Goal: Transaction & Acquisition: Purchase product/service

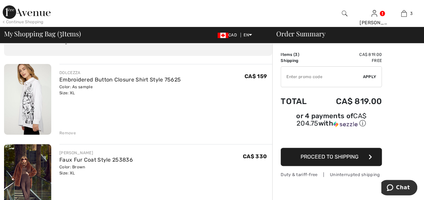
scroll to position [101, 0]
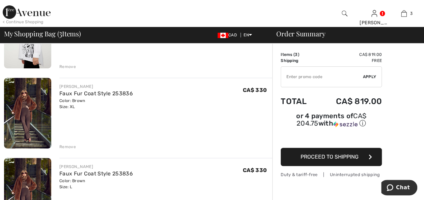
click at [64, 146] on div "Remove" at bounding box center [67, 147] width 17 height 6
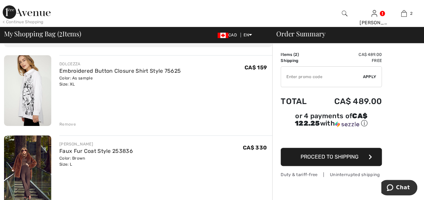
scroll to position [34, 0]
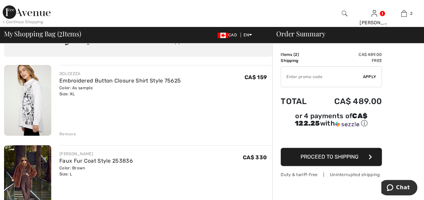
click at [67, 133] on div "Remove" at bounding box center [67, 134] width 17 height 6
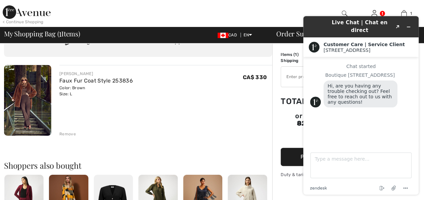
scroll to position [0, 0]
click at [406, 24] on button "Minimize widget" at bounding box center [408, 26] width 11 height 9
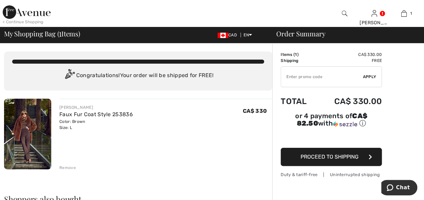
click at [20, 119] on img at bounding box center [27, 134] width 47 height 71
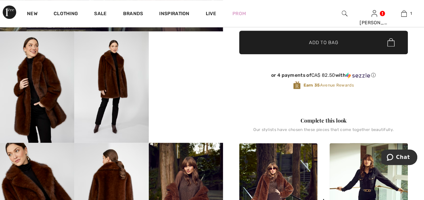
scroll to position [236, 0]
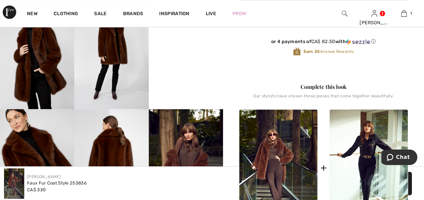
click at [204, 151] on img at bounding box center [186, 164] width 74 height 111
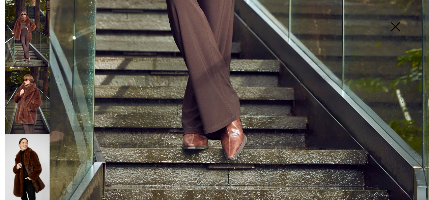
scroll to position [435, 0]
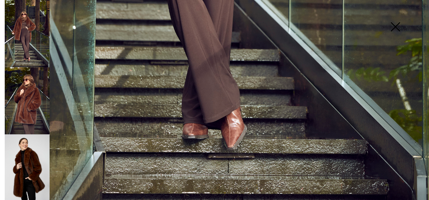
click at [37, 105] on img at bounding box center [27, 100] width 45 height 67
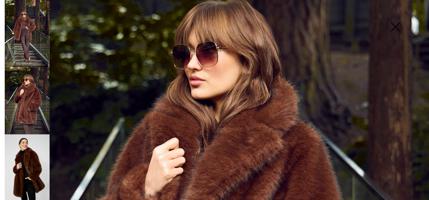
scroll to position [64, 0]
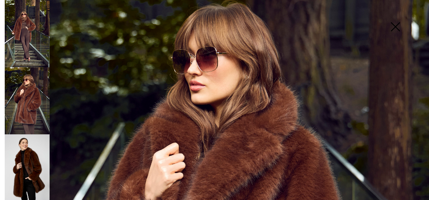
click at [32, 97] on img at bounding box center [27, 100] width 45 height 67
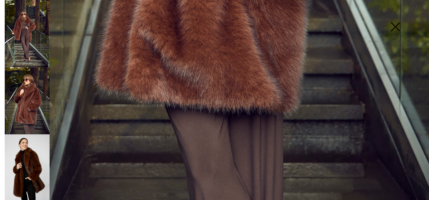
scroll to position [435, 0]
click at [396, 29] on img at bounding box center [395, 27] width 34 height 35
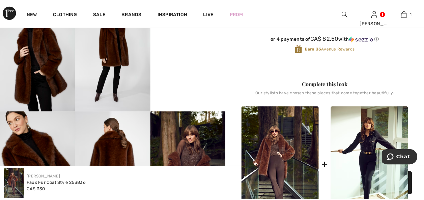
scroll to position [427, 0]
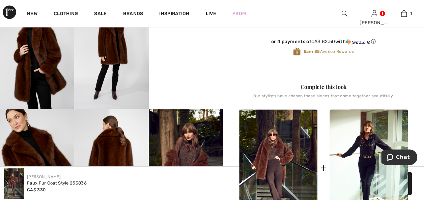
click at [119, 62] on img at bounding box center [111, 53] width 74 height 111
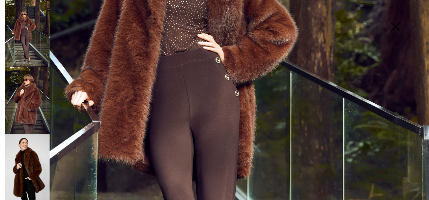
scroll to position [233, 0]
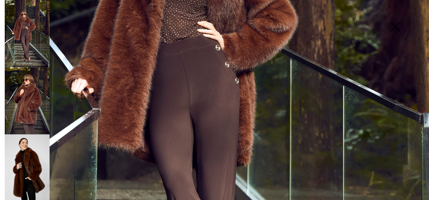
click at [14, 153] on img at bounding box center [27, 167] width 45 height 67
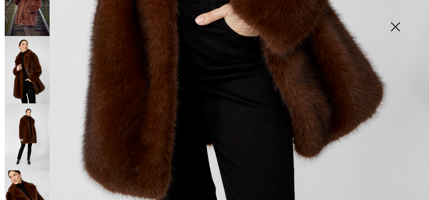
scroll to position [101, 0]
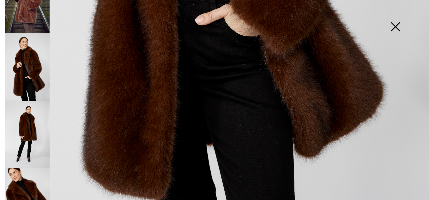
click at [23, 117] on img at bounding box center [27, 134] width 45 height 67
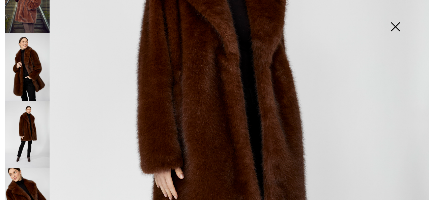
scroll to position [202, 0]
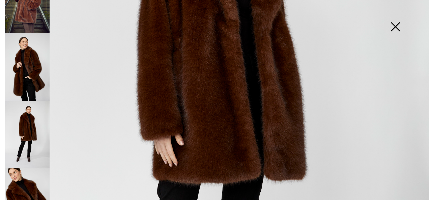
click at [24, 168] on img at bounding box center [27, 201] width 45 height 67
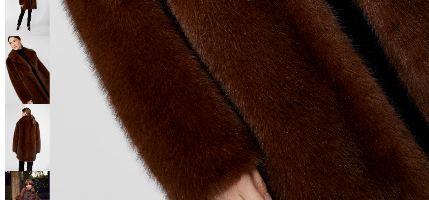
scroll to position [236, 0]
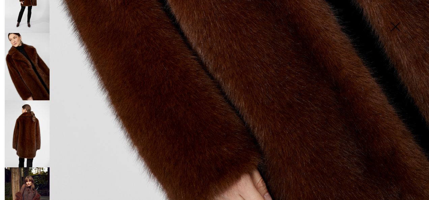
click at [24, 128] on img at bounding box center [27, 133] width 45 height 67
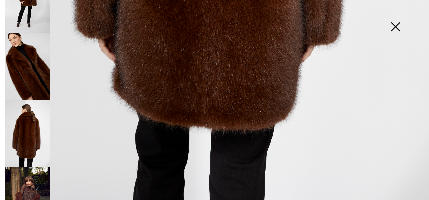
scroll to position [435, 0]
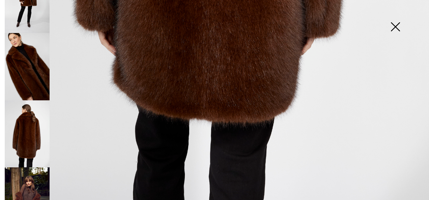
click at [26, 174] on img at bounding box center [27, 201] width 45 height 67
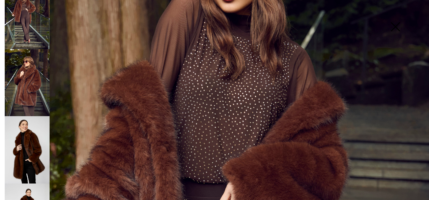
scroll to position [0, 0]
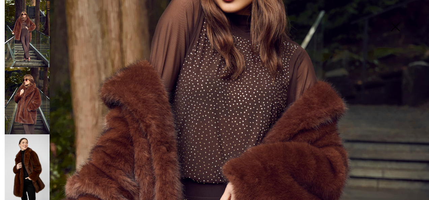
click at [28, 107] on img at bounding box center [27, 100] width 45 height 67
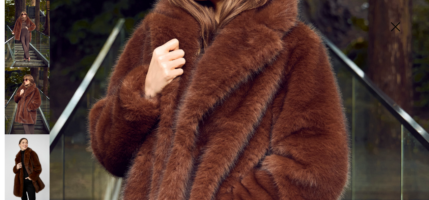
click at [158, 109] on img at bounding box center [214, 152] width 429 height 643
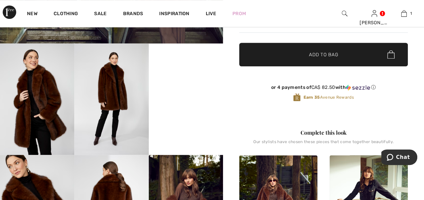
scroll to position [169, 0]
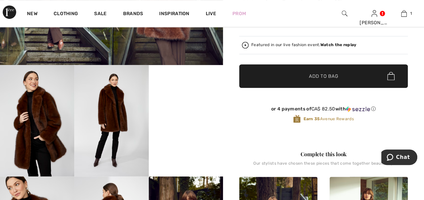
click at [202, 102] on video "Your browser does not support the video tag." at bounding box center [186, 83] width 74 height 37
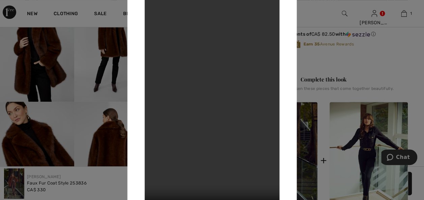
scroll to position [249, 0]
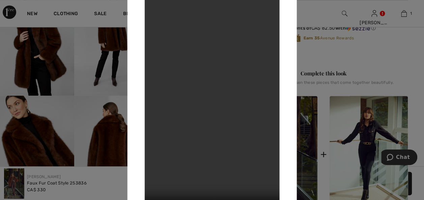
click at [31, 62] on div at bounding box center [212, 100] width 424 height 200
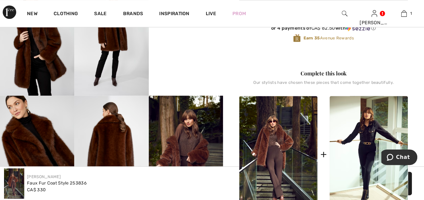
scroll to position [216, 0]
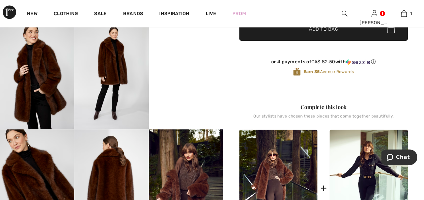
click at [105, 63] on img at bounding box center [111, 73] width 74 height 111
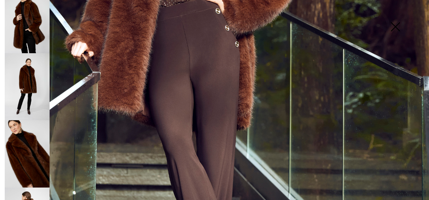
scroll to position [135, 0]
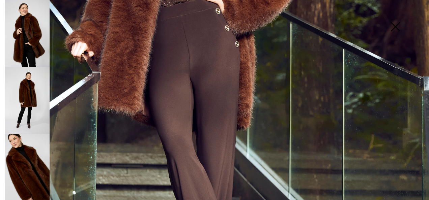
click at [27, 87] on img at bounding box center [27, 100] width 45 height 67
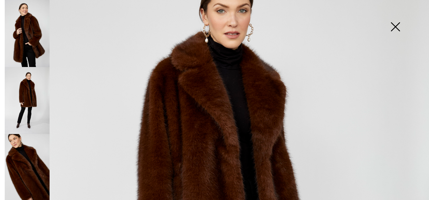
scroll to position [67, 0]
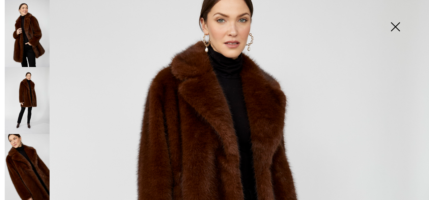
click at [396, 28] on img at bounding box center [395, 27] width 34 height 35
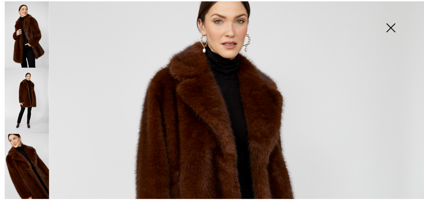
scroll to position [216, 0]
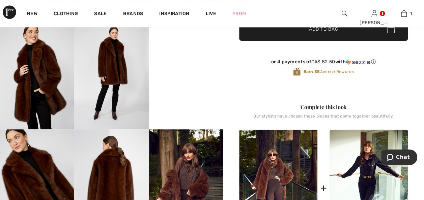
click at [197, 55] on video "Your browser does not support the video tag." at bounding box center [186, 36] width 74 height 37
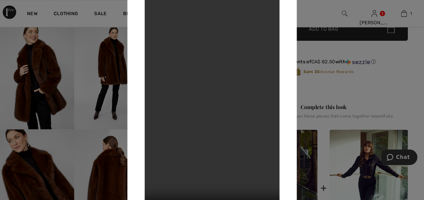
click at [386, 101] on div at bounding box center [212, 100] width 424 height 200
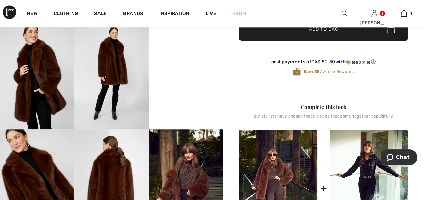
click at [116, 63] on img at bounding box center [111, 73] width 74 height 111
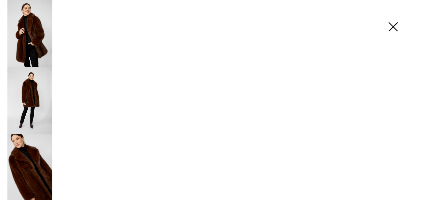
scroll to position [220, 0]
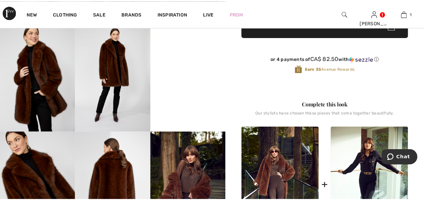
scroll to position [216, 0]
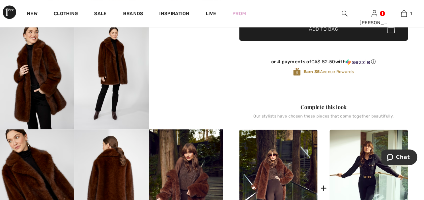
click at [116, 63] on img at bounding box center [111, 73] width 74 height 111
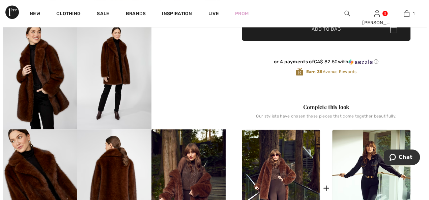
scroll to position [220, 0]
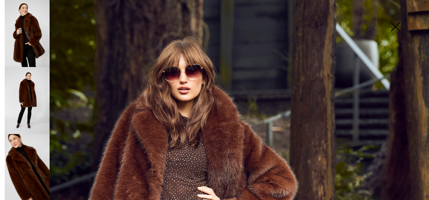
click at [32, 96] on img at bounding box center [27, 100] width 45 height 67
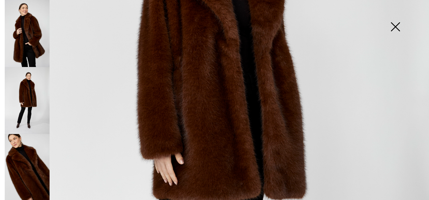
scroll to position [236, 0]
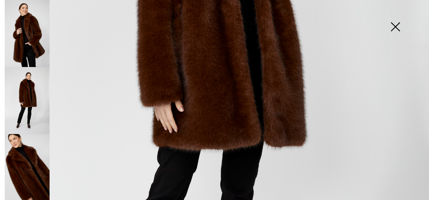
click at [137, 75] on img at bounding box center [214, 85] width 429 height 643
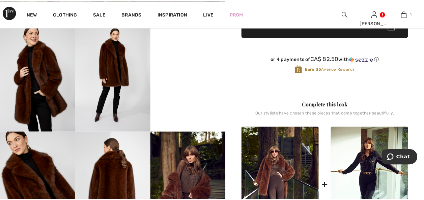
scroll to position [216, 0]
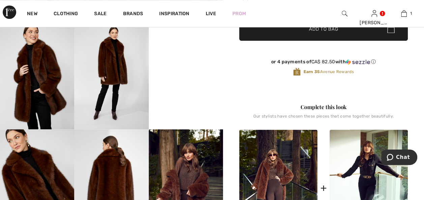
click at [137, 75] on img at bounding box center [111, 73] width 74 height 111
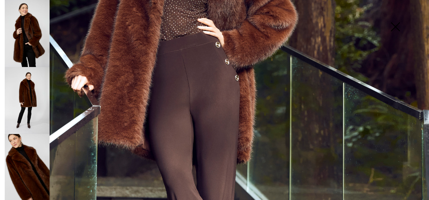
click at [137, 75] on img at bounding box center [214, 85] width 429 height 643
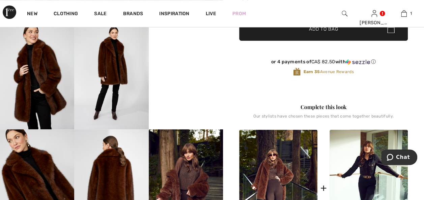
click at [137, 75] on img at bounding box center [111, 73] width 74 height 111
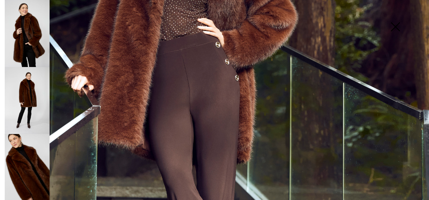
click at [137, 75] on img at bounding box center [214, 85] width 429 height 643
